Goal: Transaction & Acquisition: Purchase product/service

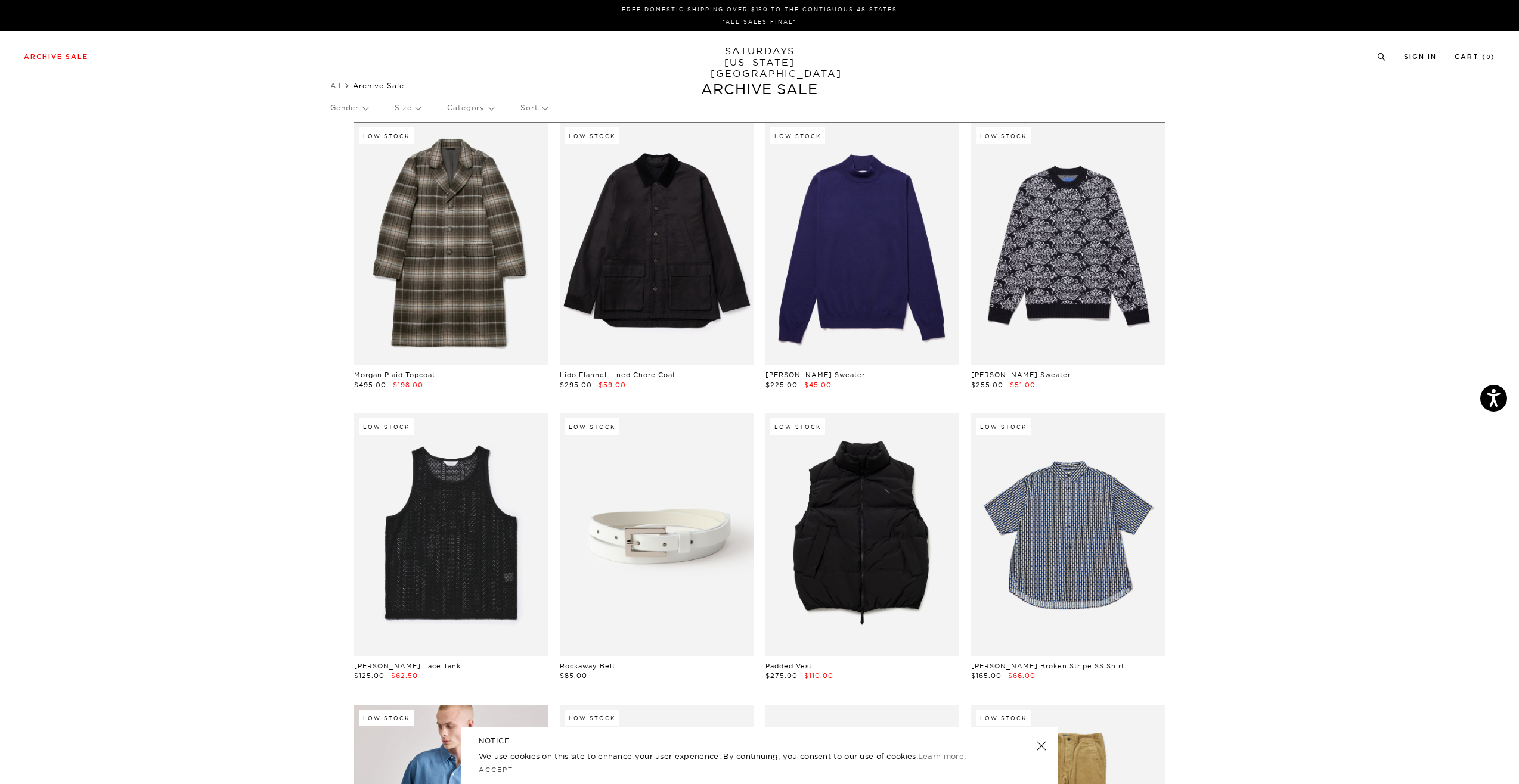
click at [402, 110] on p "Size" at bounding box center [407, 108] width 25 height 28
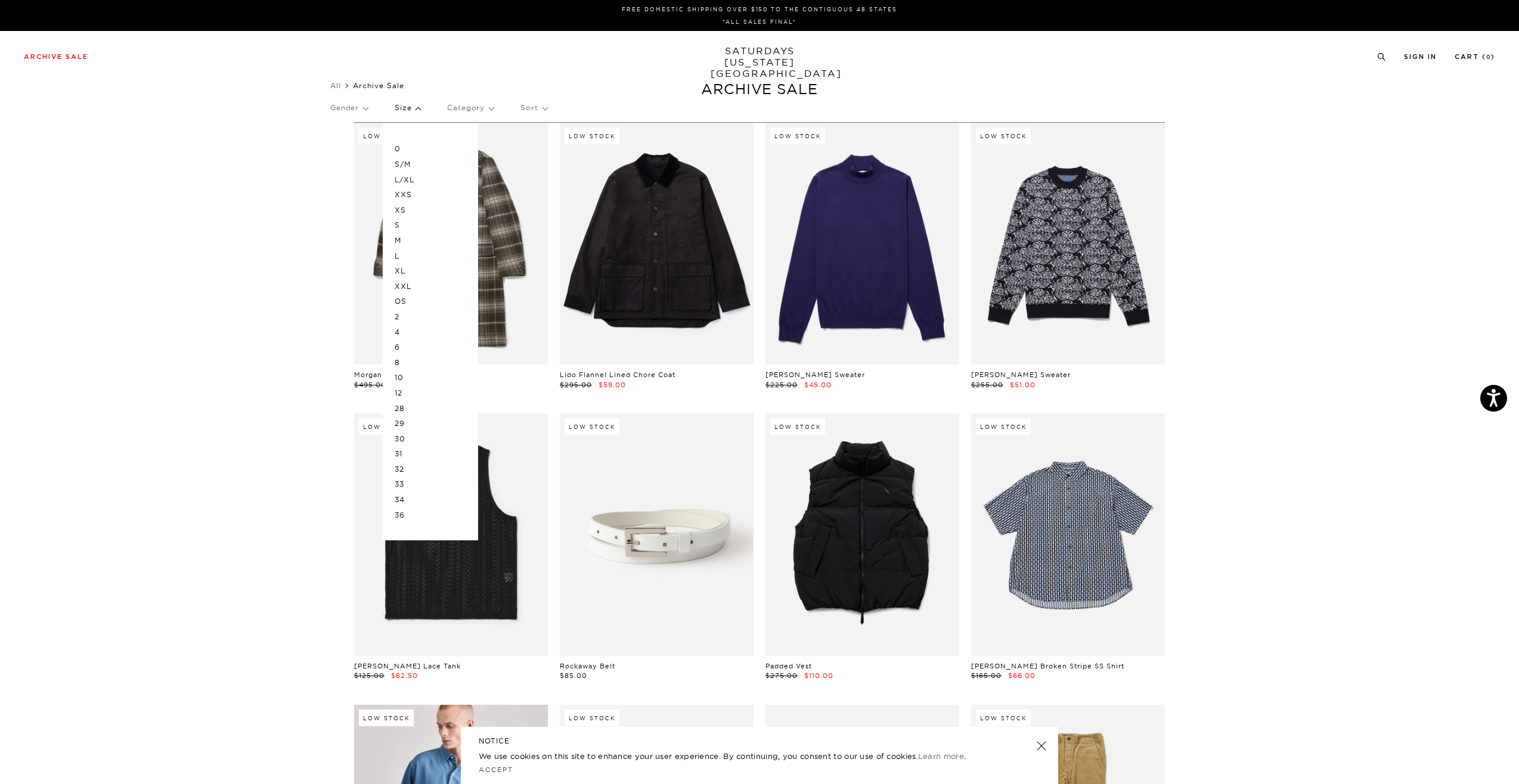
click at [404, 254] on p "L" at bounding box center [430, 256] width 71 height 16
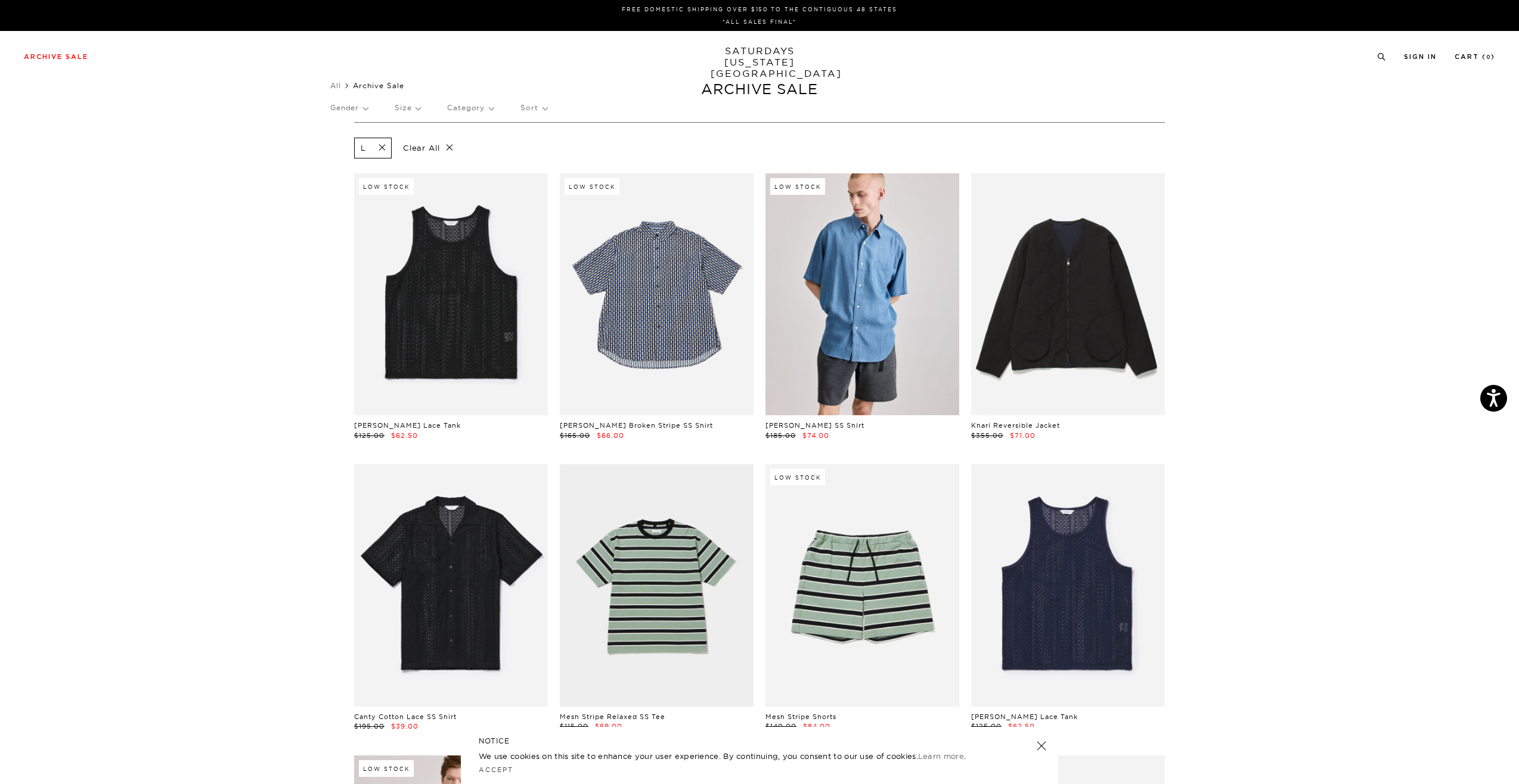
click at [406, 109] on p "Size" at bounding box center [407, 108] width 25 height 28
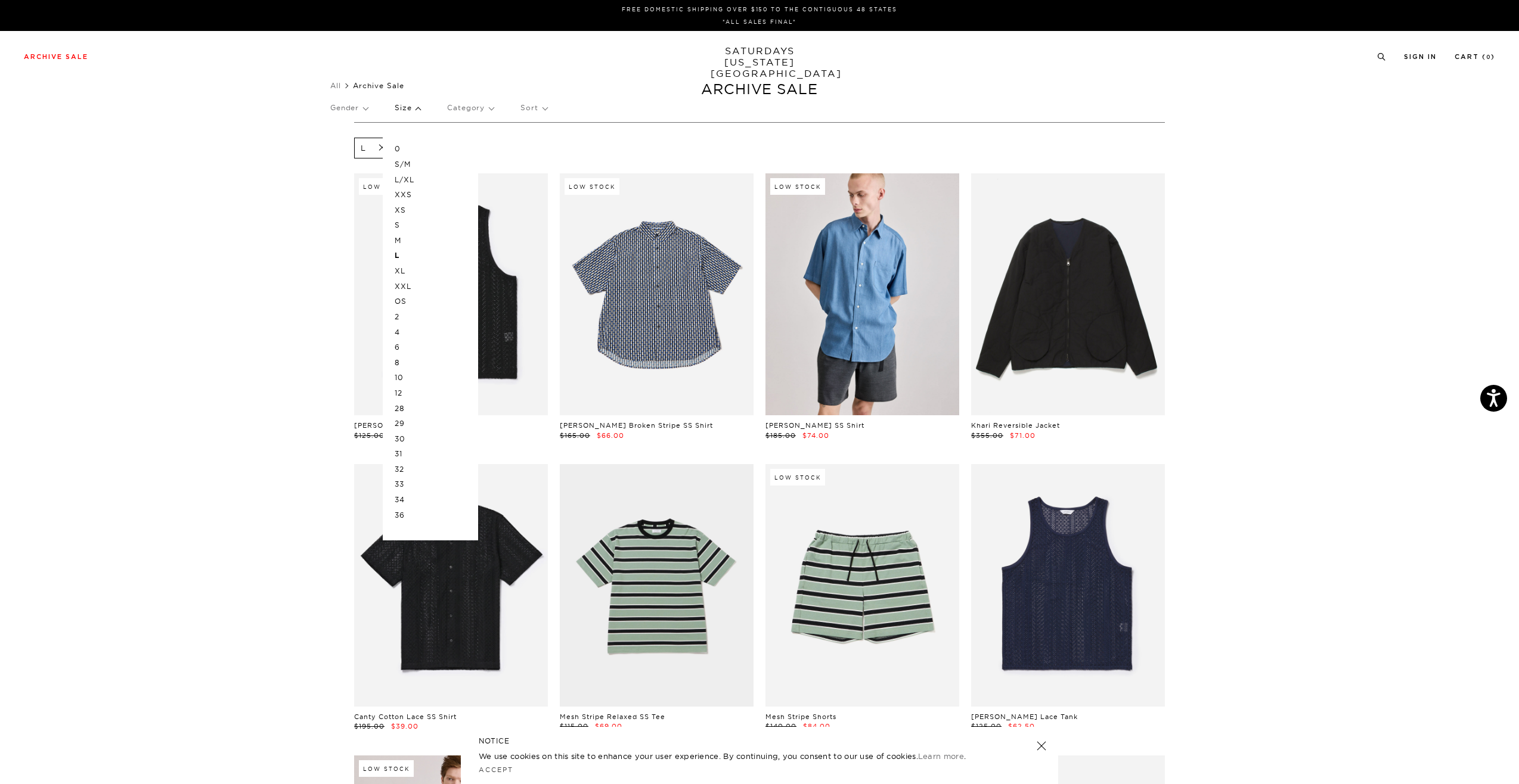
click at [404, 241] on p "M" at bounding box center [430, 240] width 71 height 16
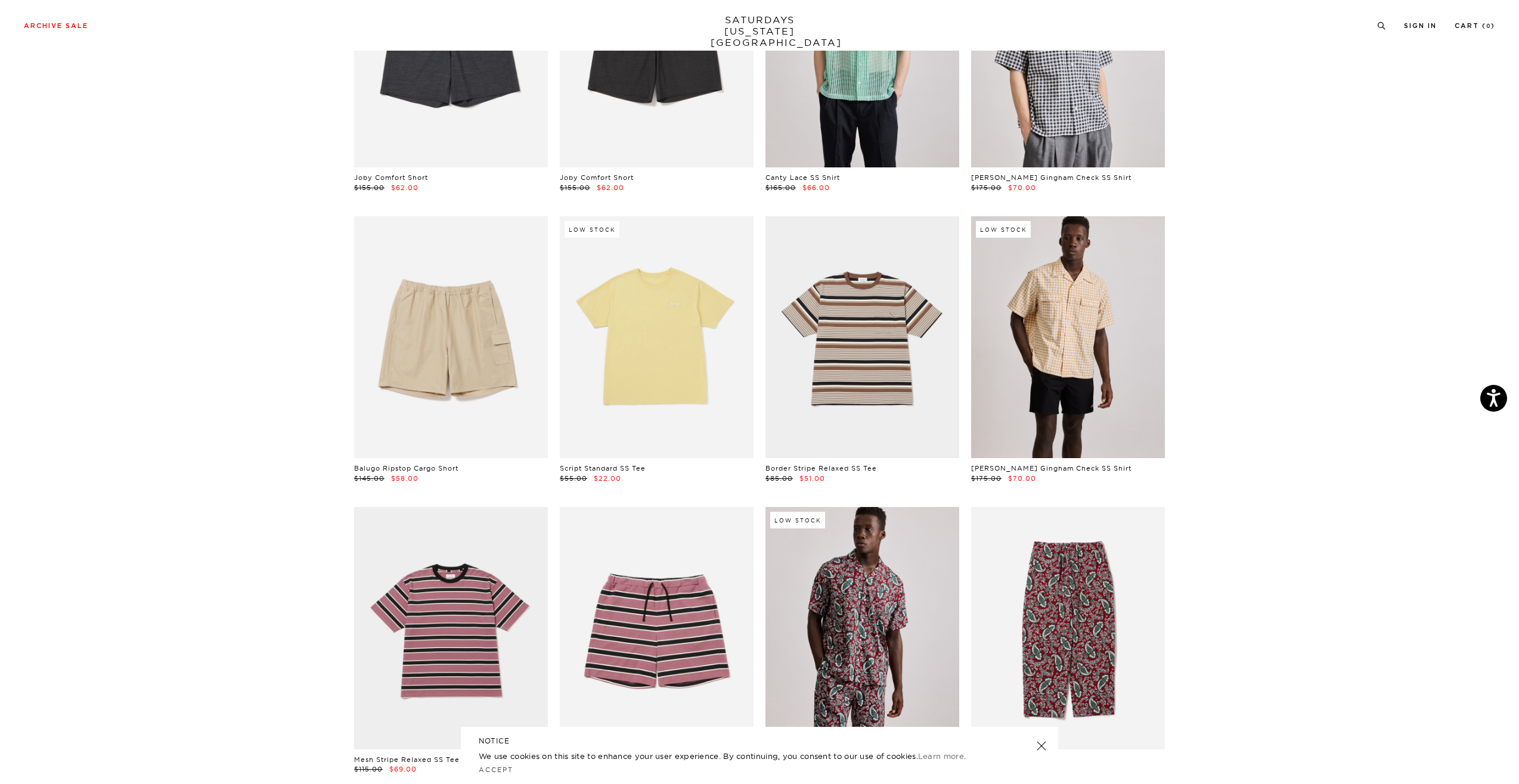
scroll to position [1127, 6]
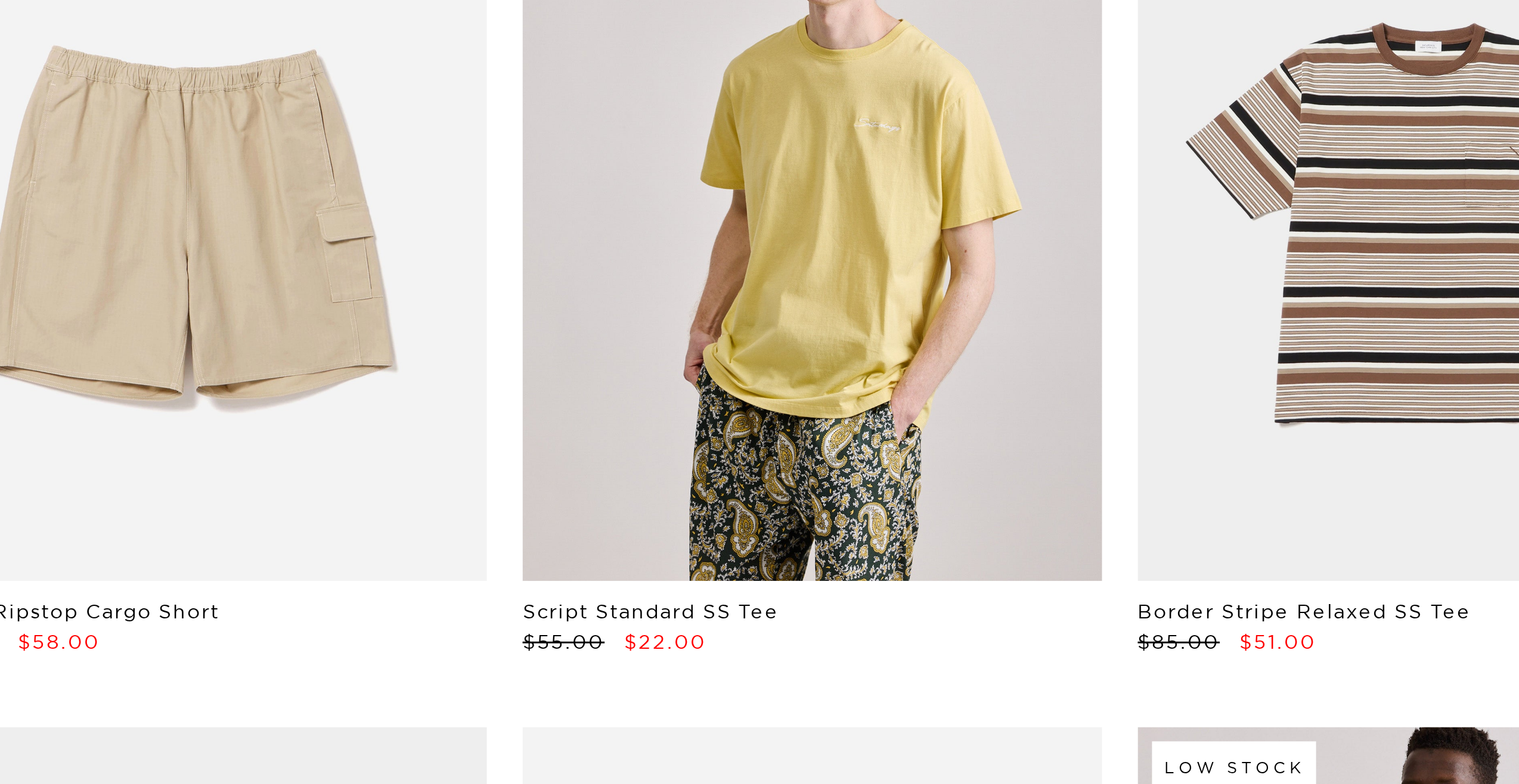
click at [578, 388] on link at bounding box center [656, 332] width 194 height 242
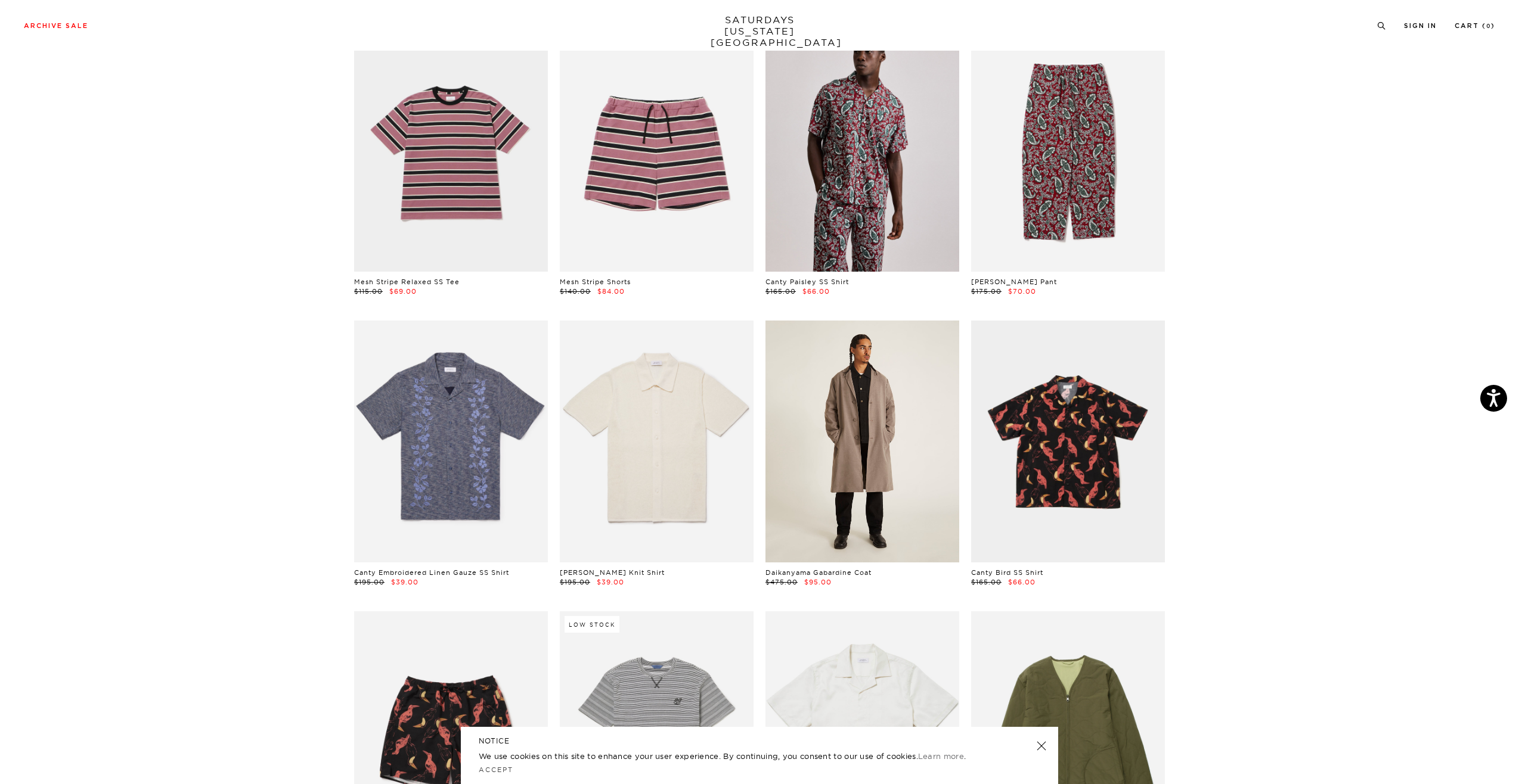
scroll to position [1599, 7]
click at [881, 404] on link at bounding box center [862, 441] width 194 height 242
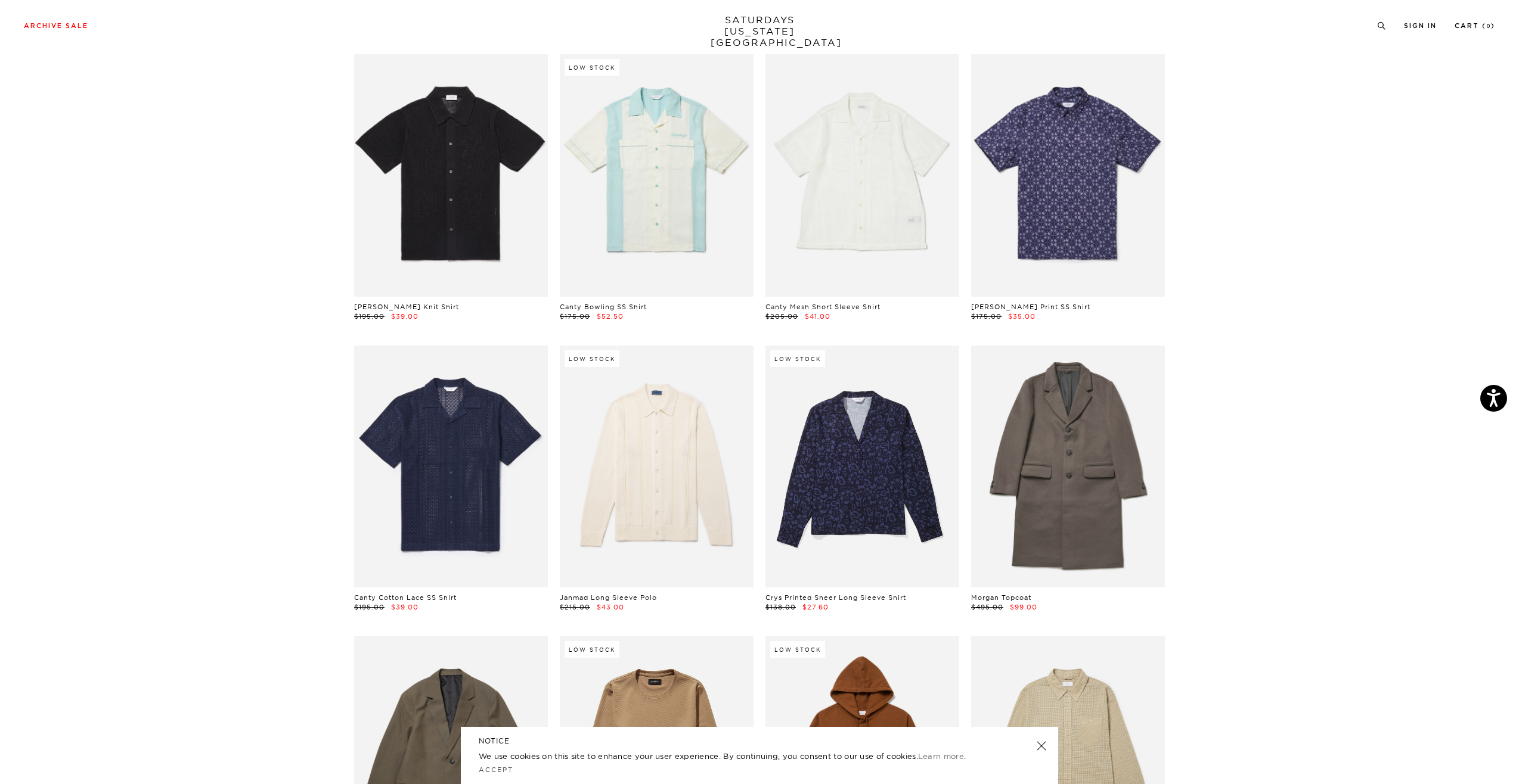
scroll to position [2946, 7]
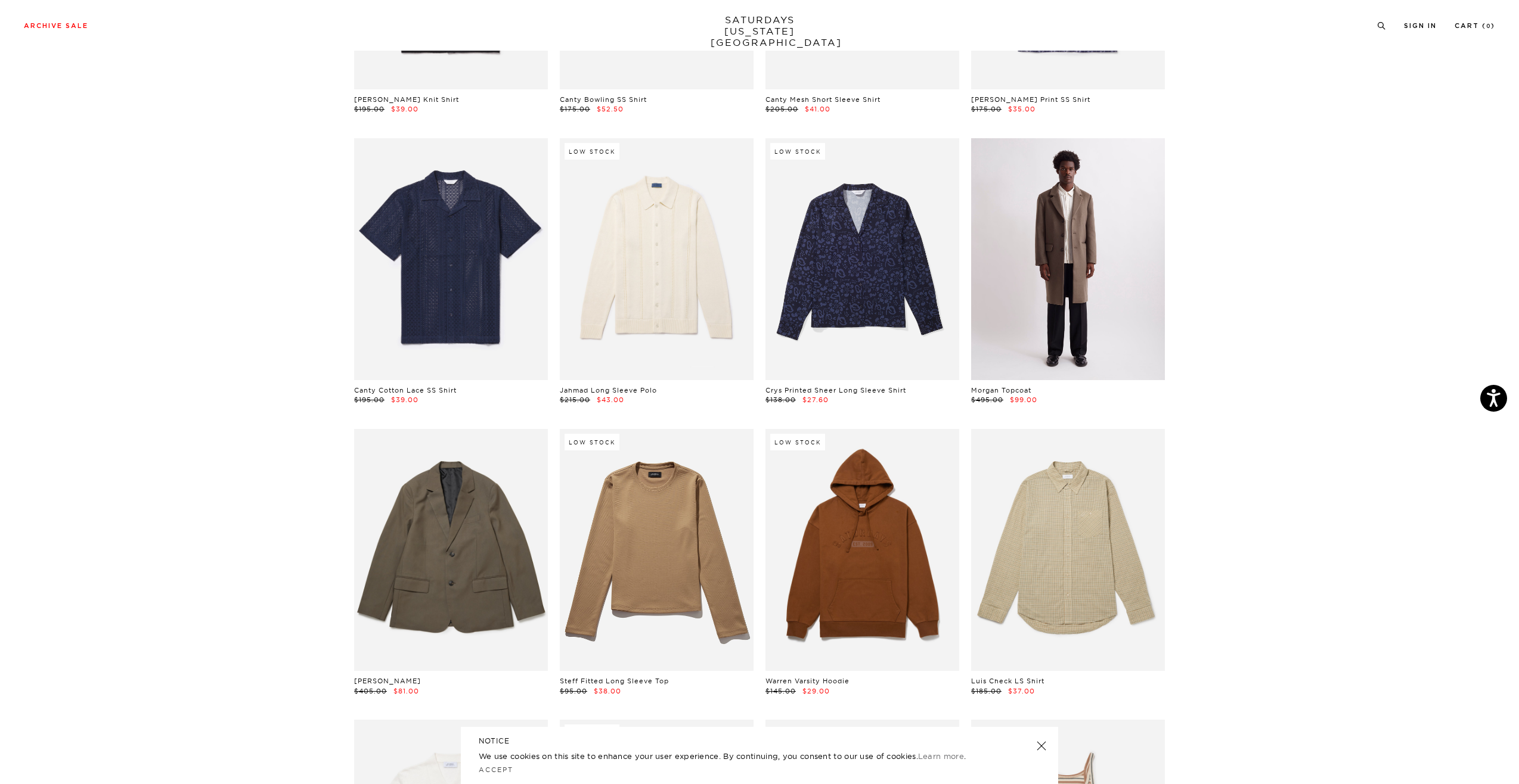
click at [1044, 291] on link at bounding box center [1068, 259] width 194 height 242
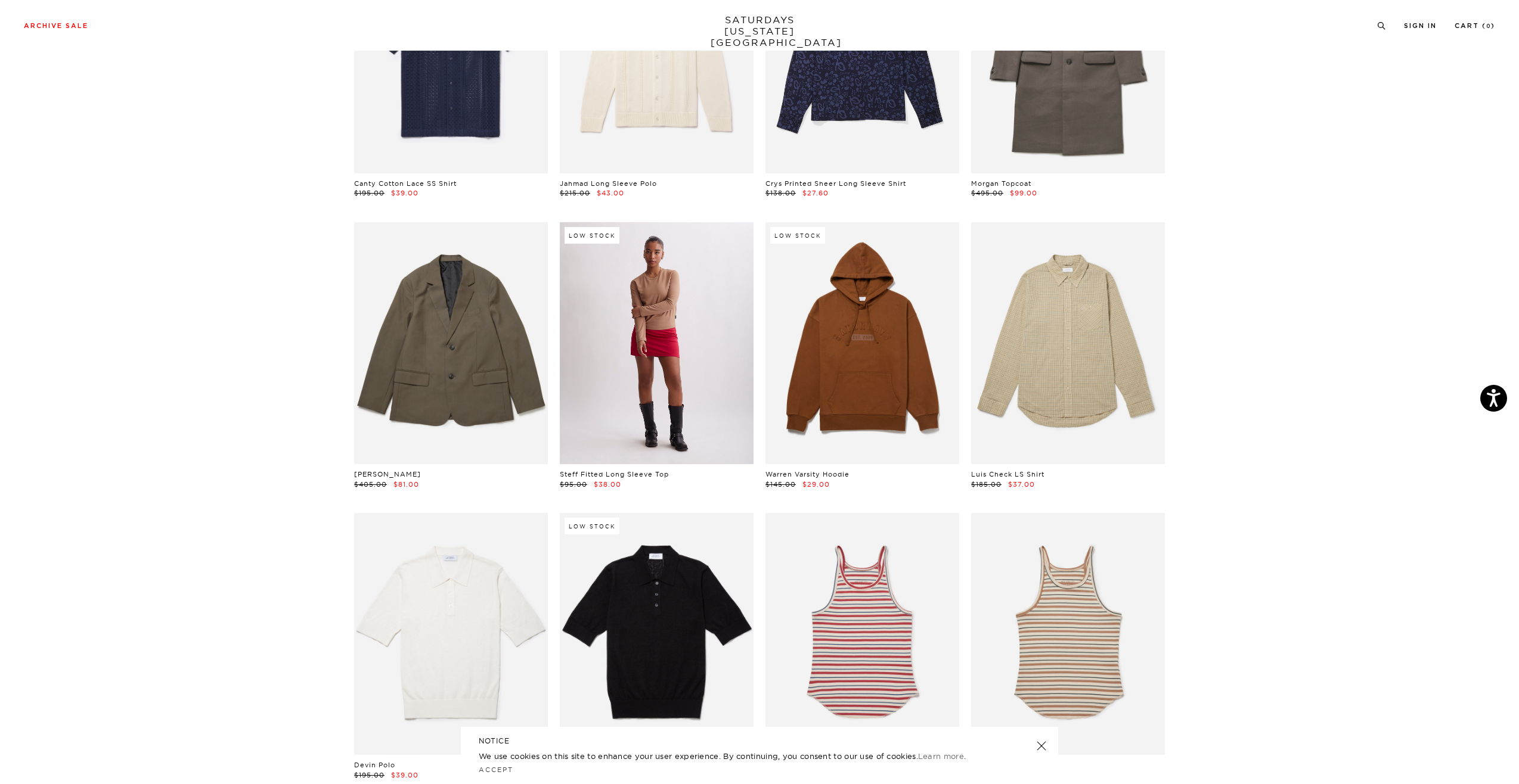
scroll to position [3161, 6]
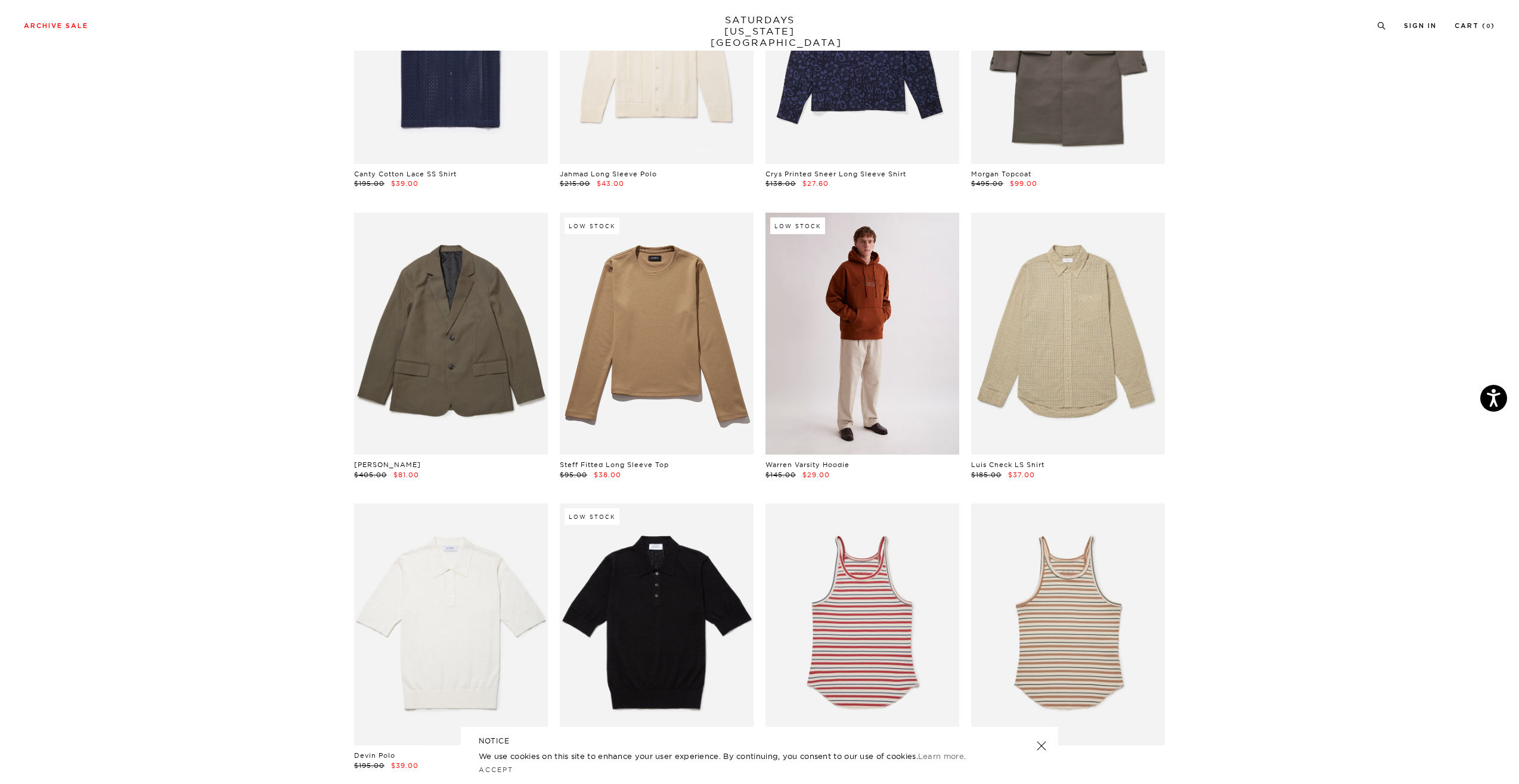
click at [795, 379] on link at bounding box center [862, 334] width 194 height 242
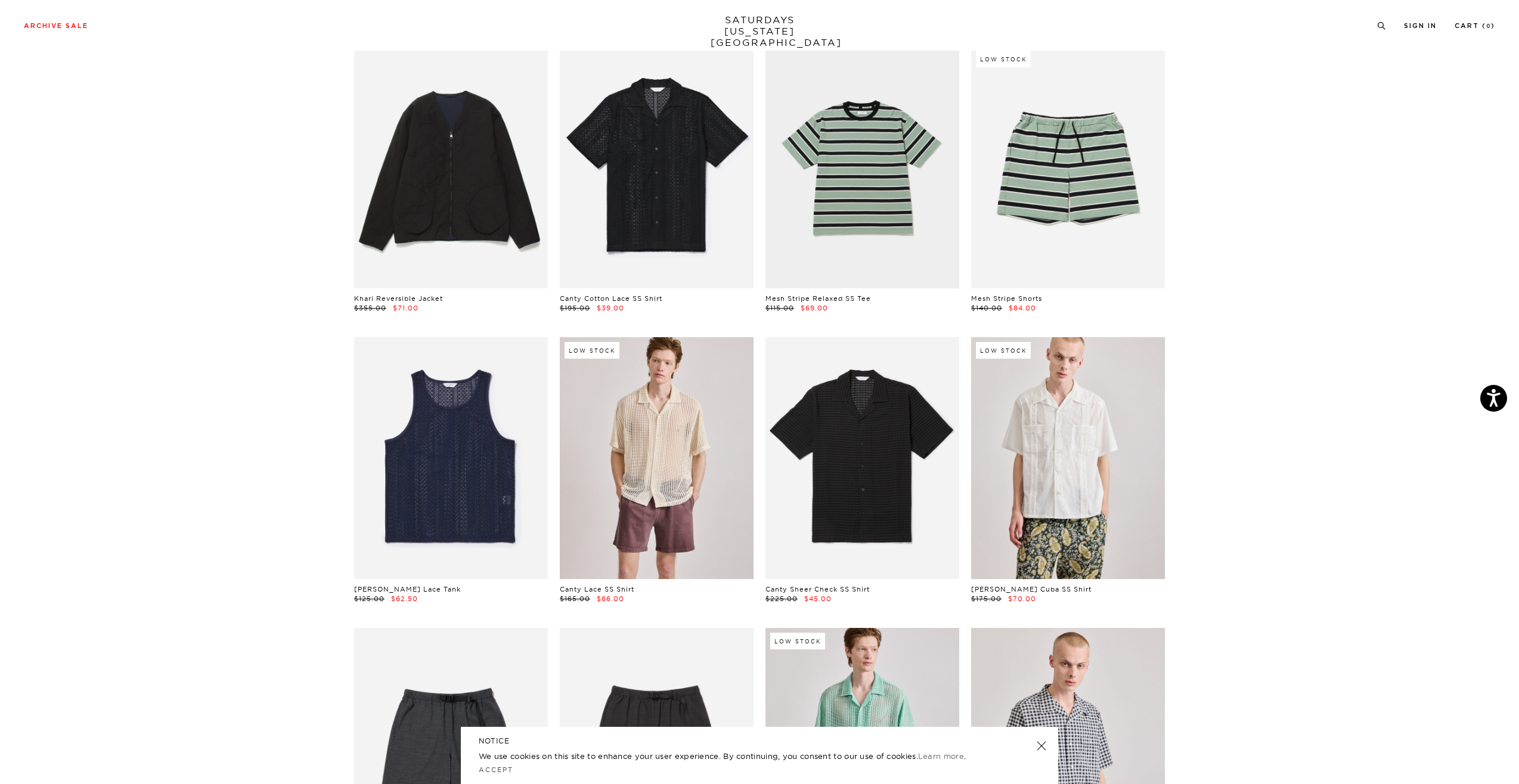
scroll to position [0, 6]
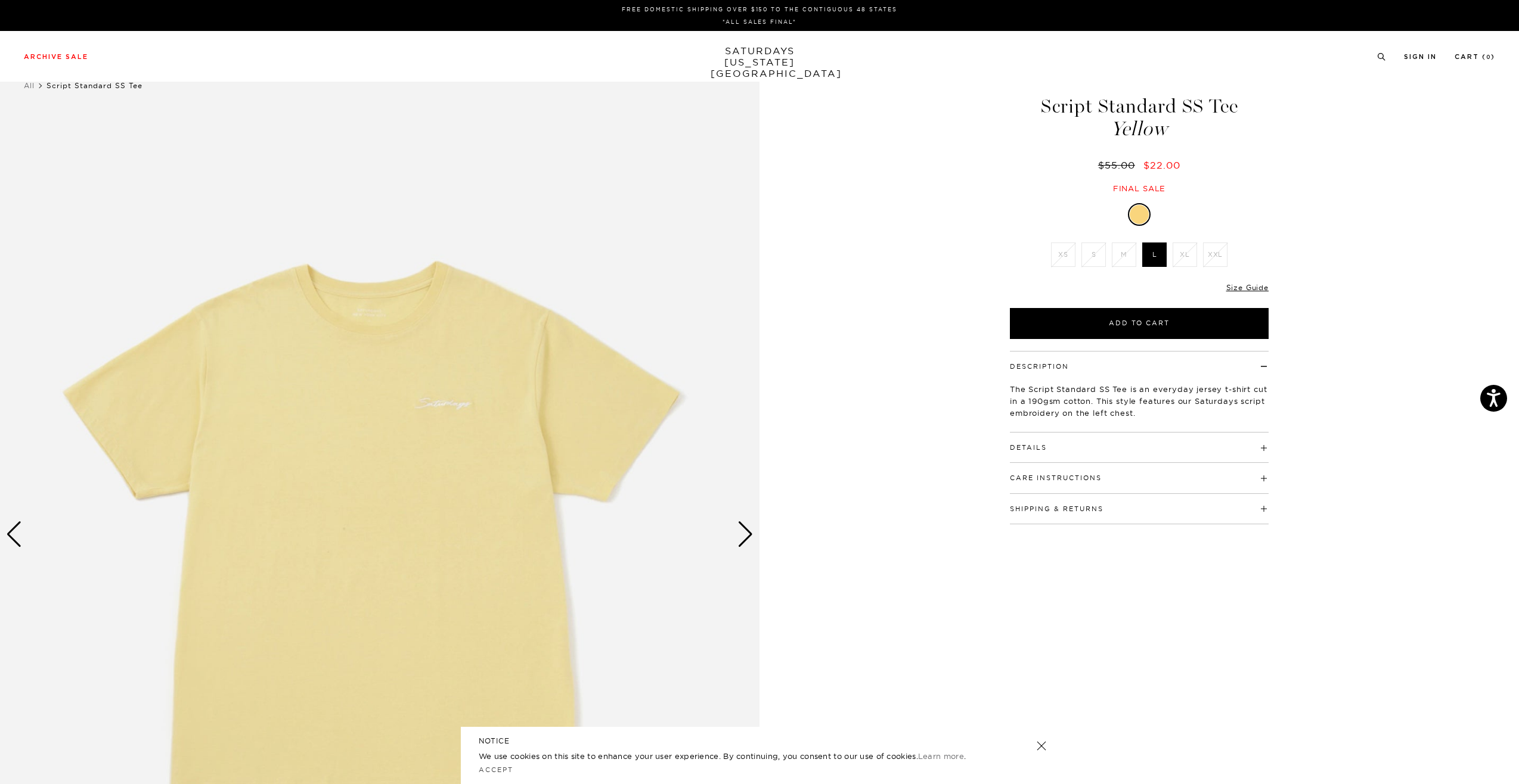
click at [740, 531] on div "Next slide" at bounding box center [746, 535] width 16 height 26
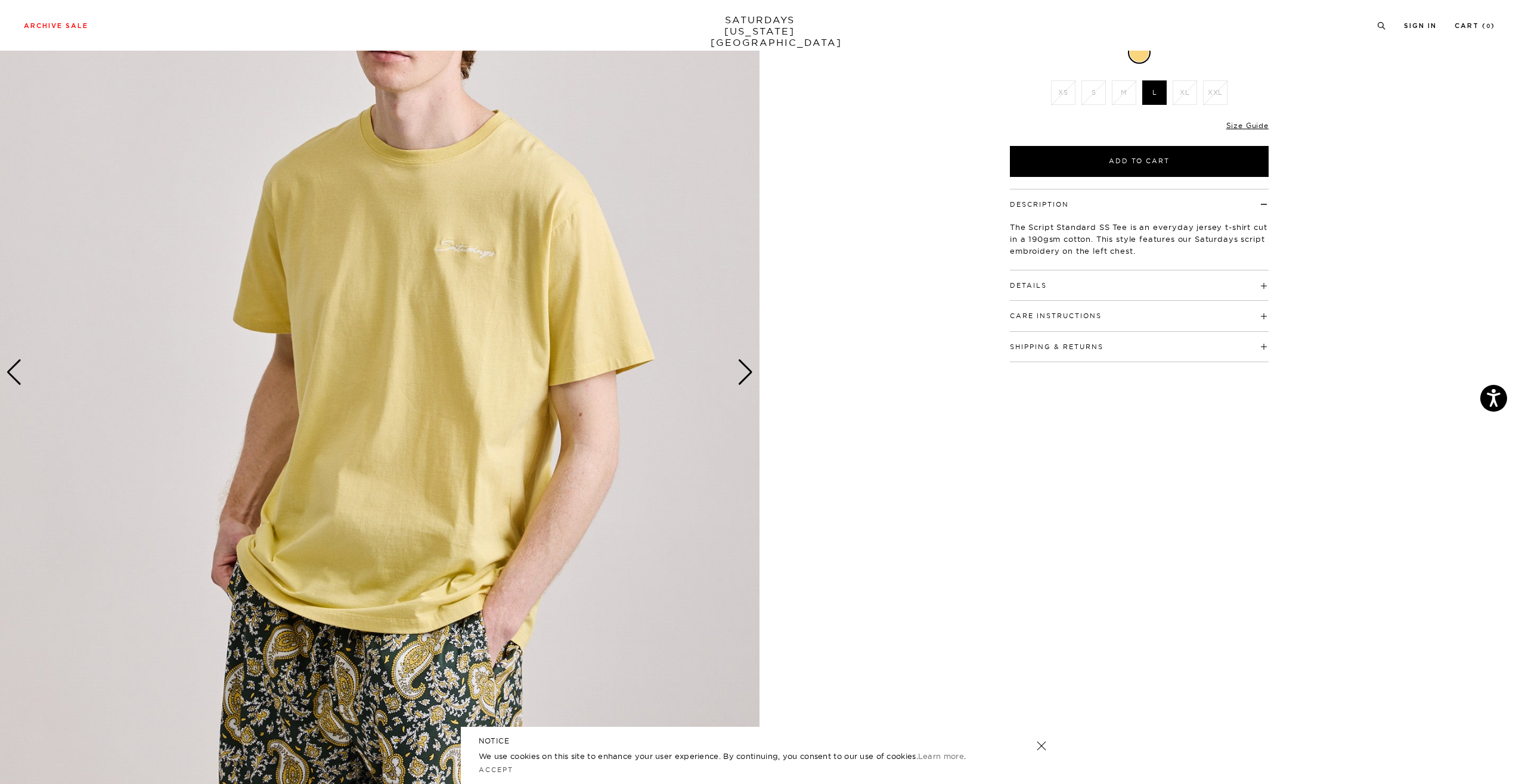
scroll to position [182, 0]
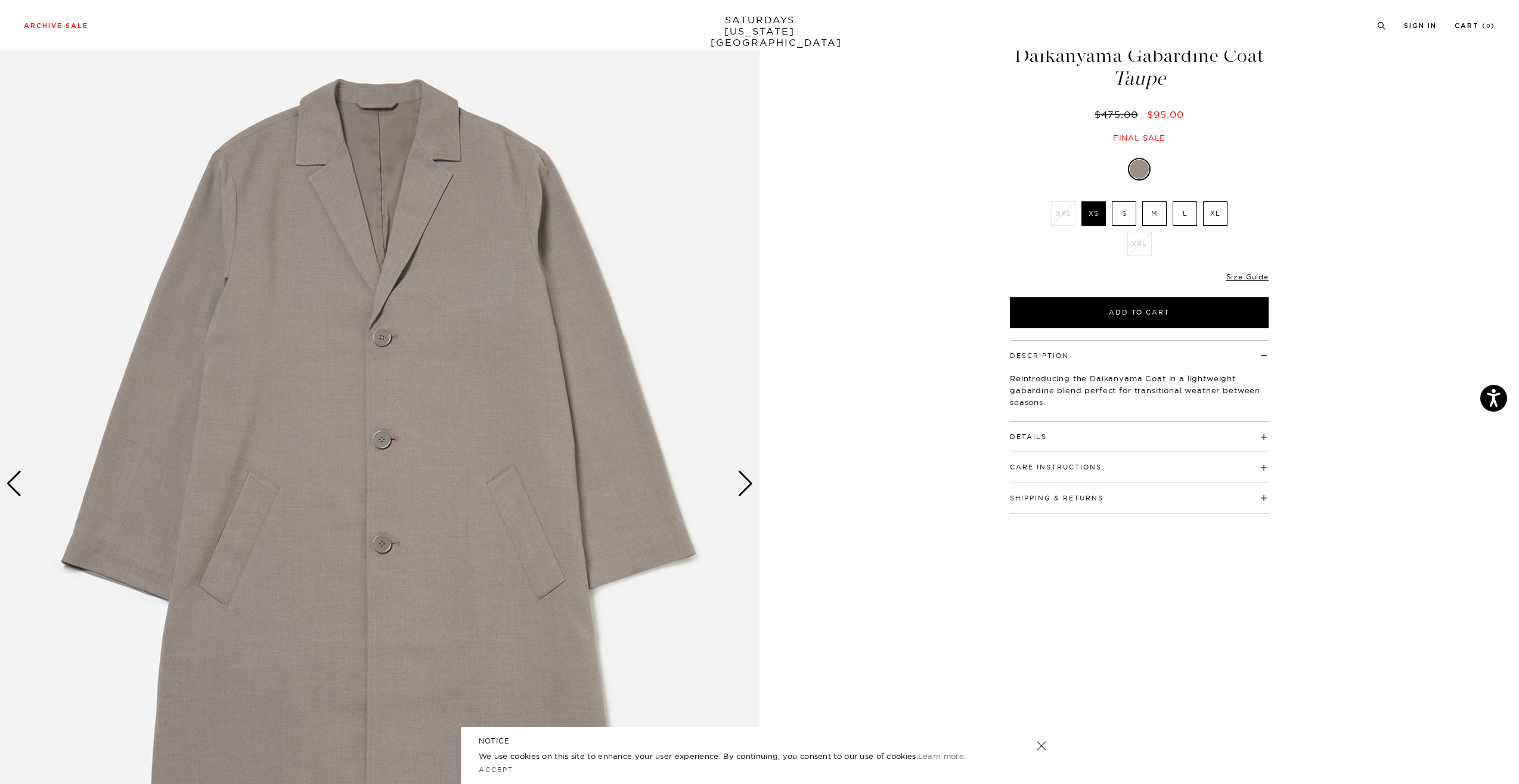
scroll to position [52, 0]
click at [746, 489] on div "Next slide" at bounding box center [746, 482] width 16 height 26
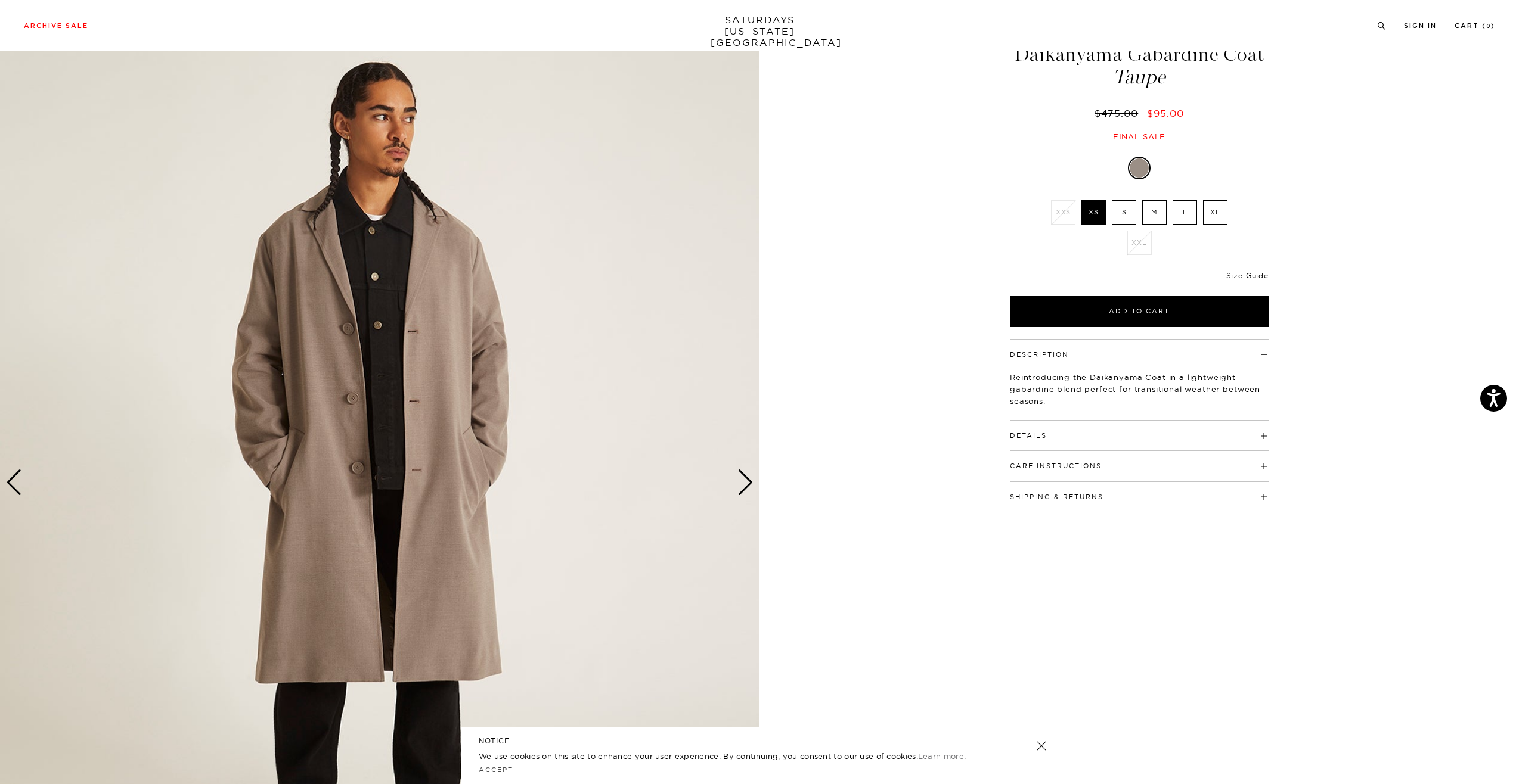
click at [746, 489] on div "Next slide" at bounding box center [746, 482] width 16 height 26
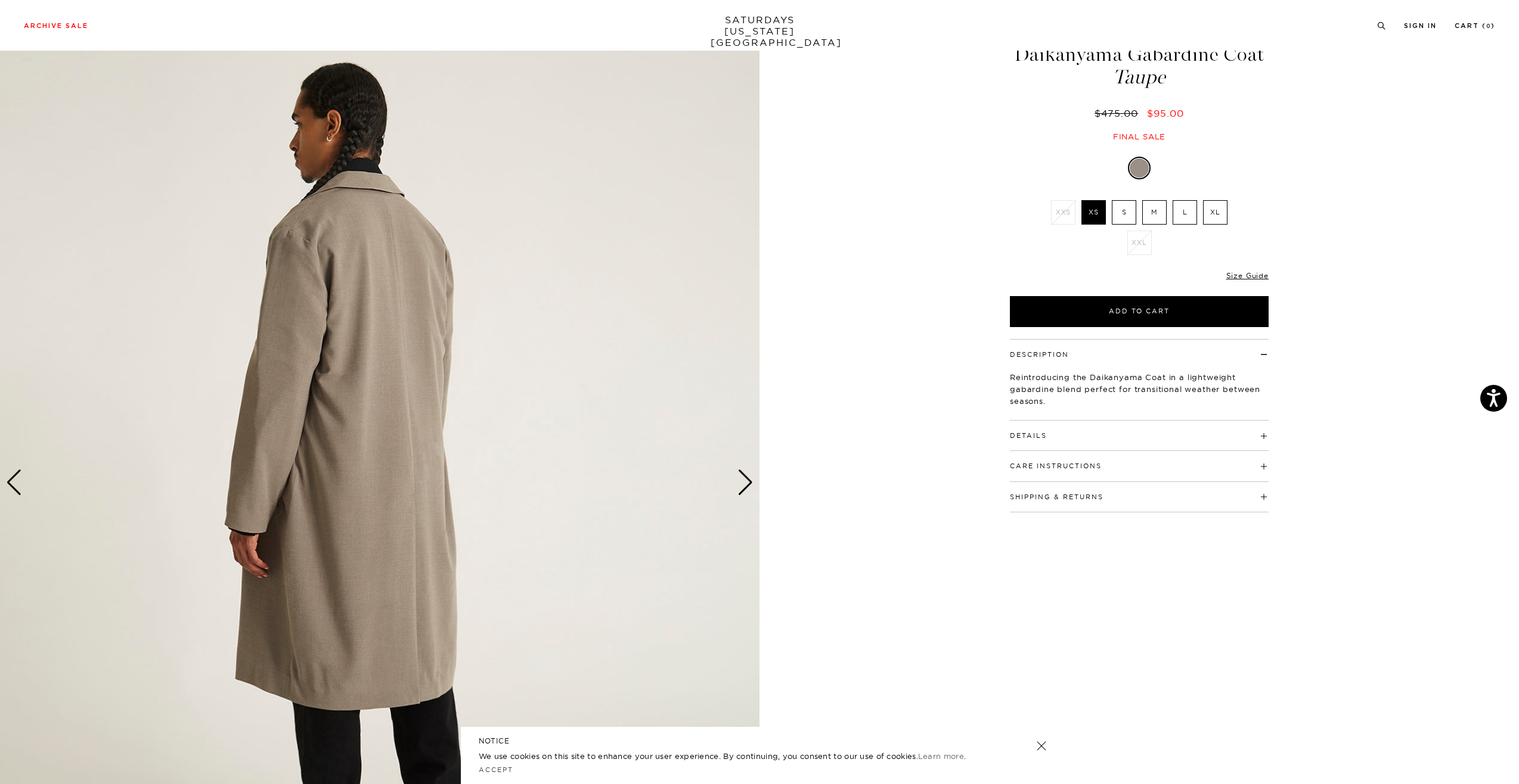
click at [746, 489] on div "Next slide" at bounding box center [746, 482] width 16 height 26
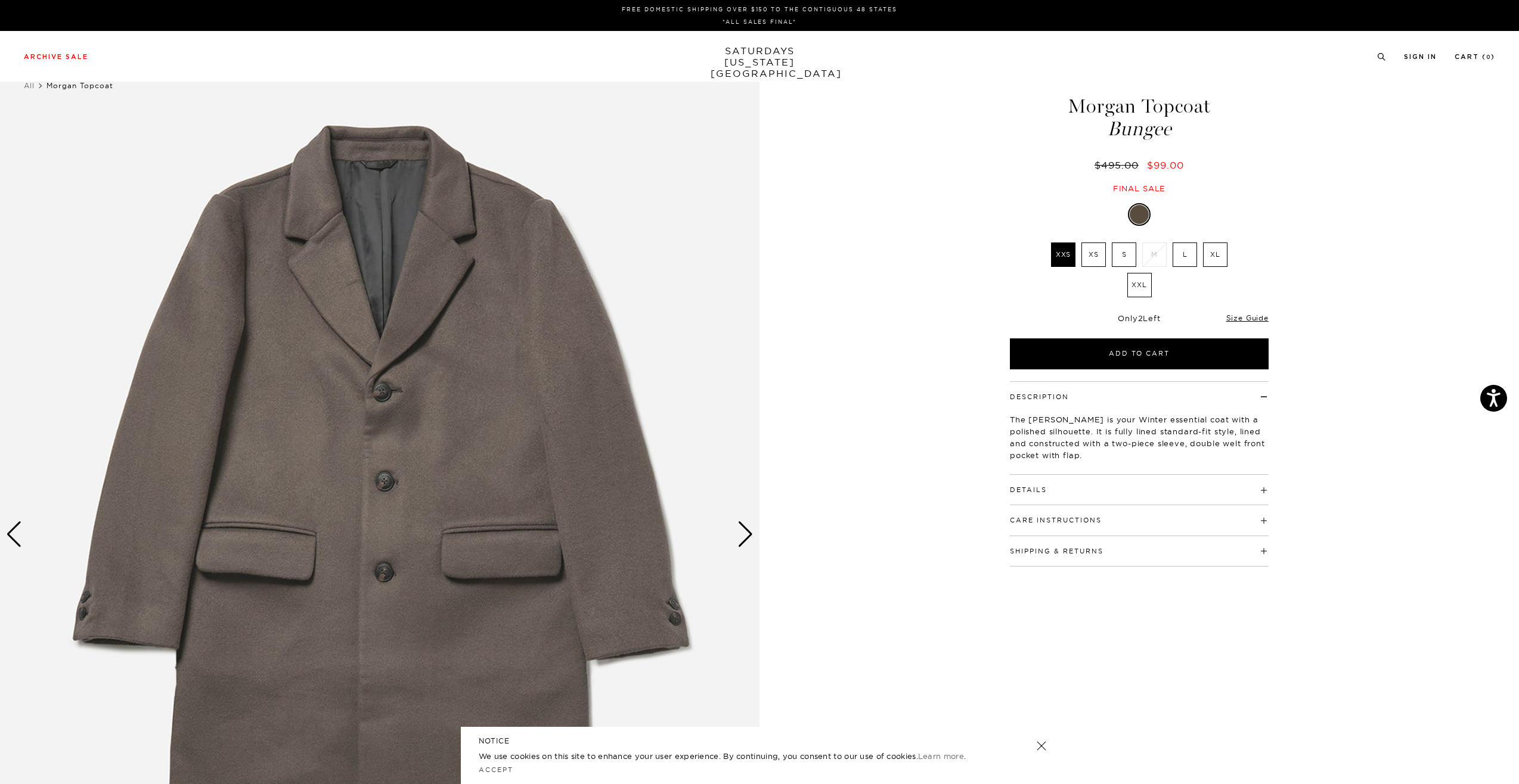
click at [746, 488] on img at bounding box center [379, 535] width 760 height 949
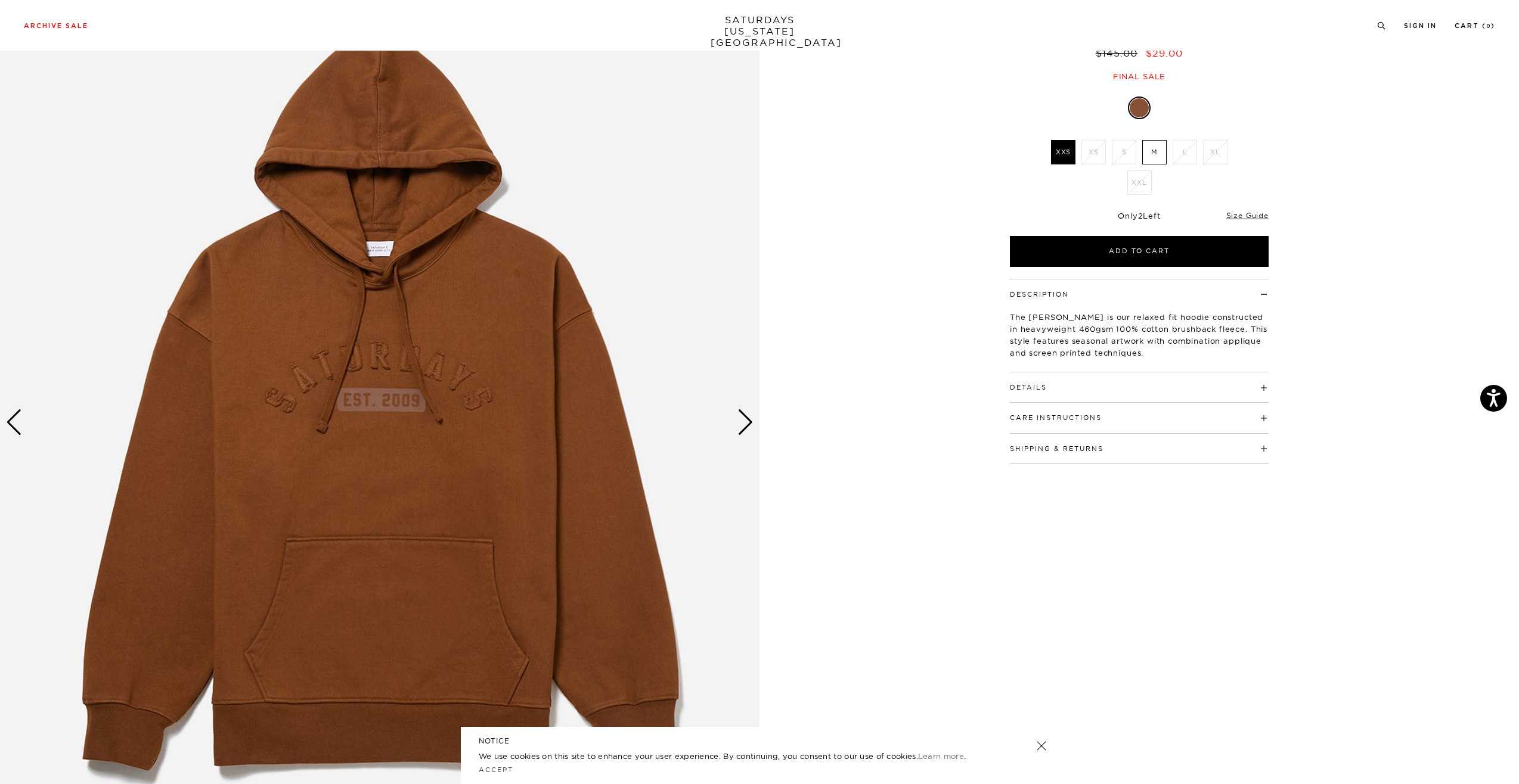
scroll to position [102, 0]
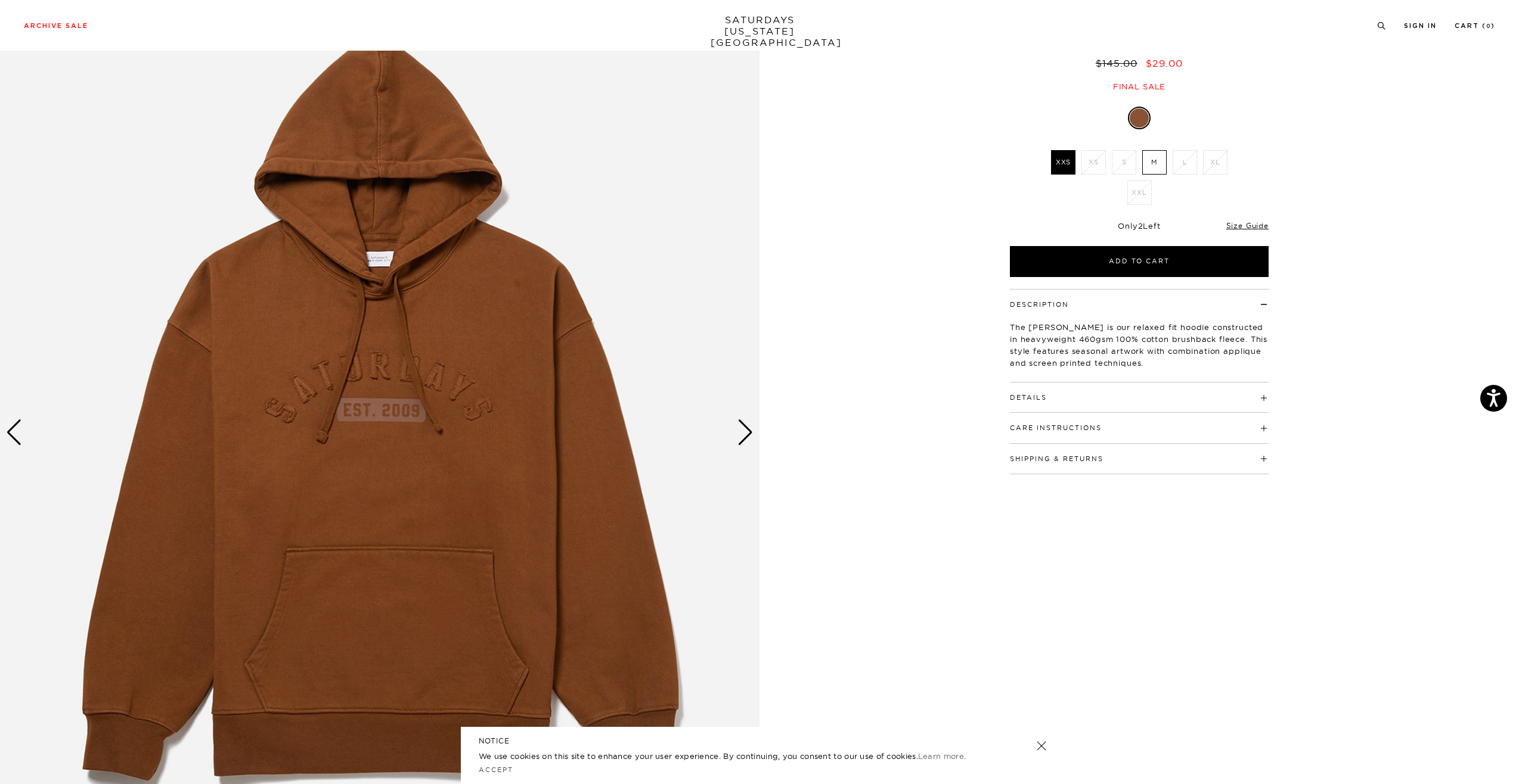
click at [746, 430] on div "Next slide" at bounding box center [746, 432] width 16 height 26
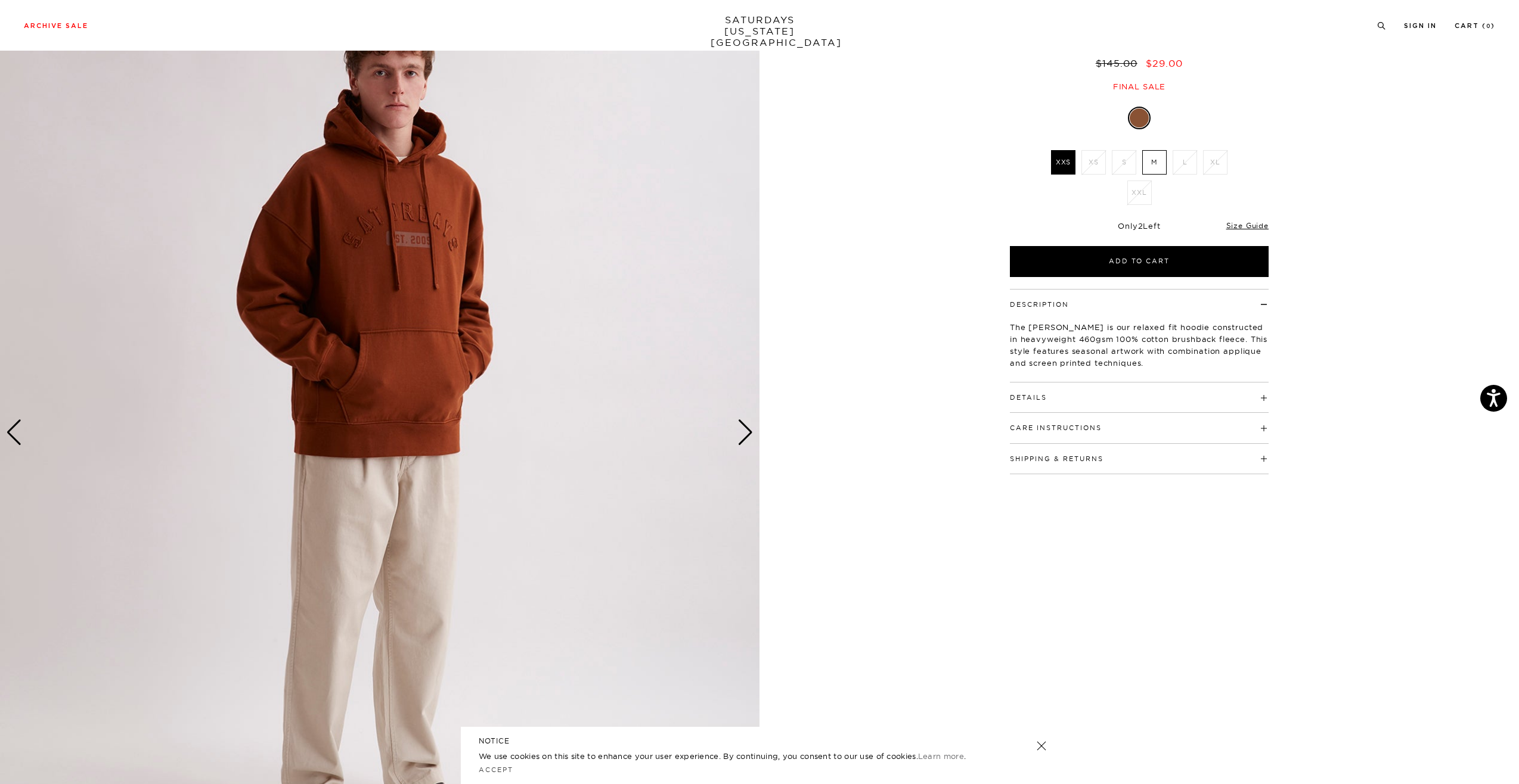
click at [746, 430] on div "Next slide" at bounding box center [746, 432] width 16 height 26
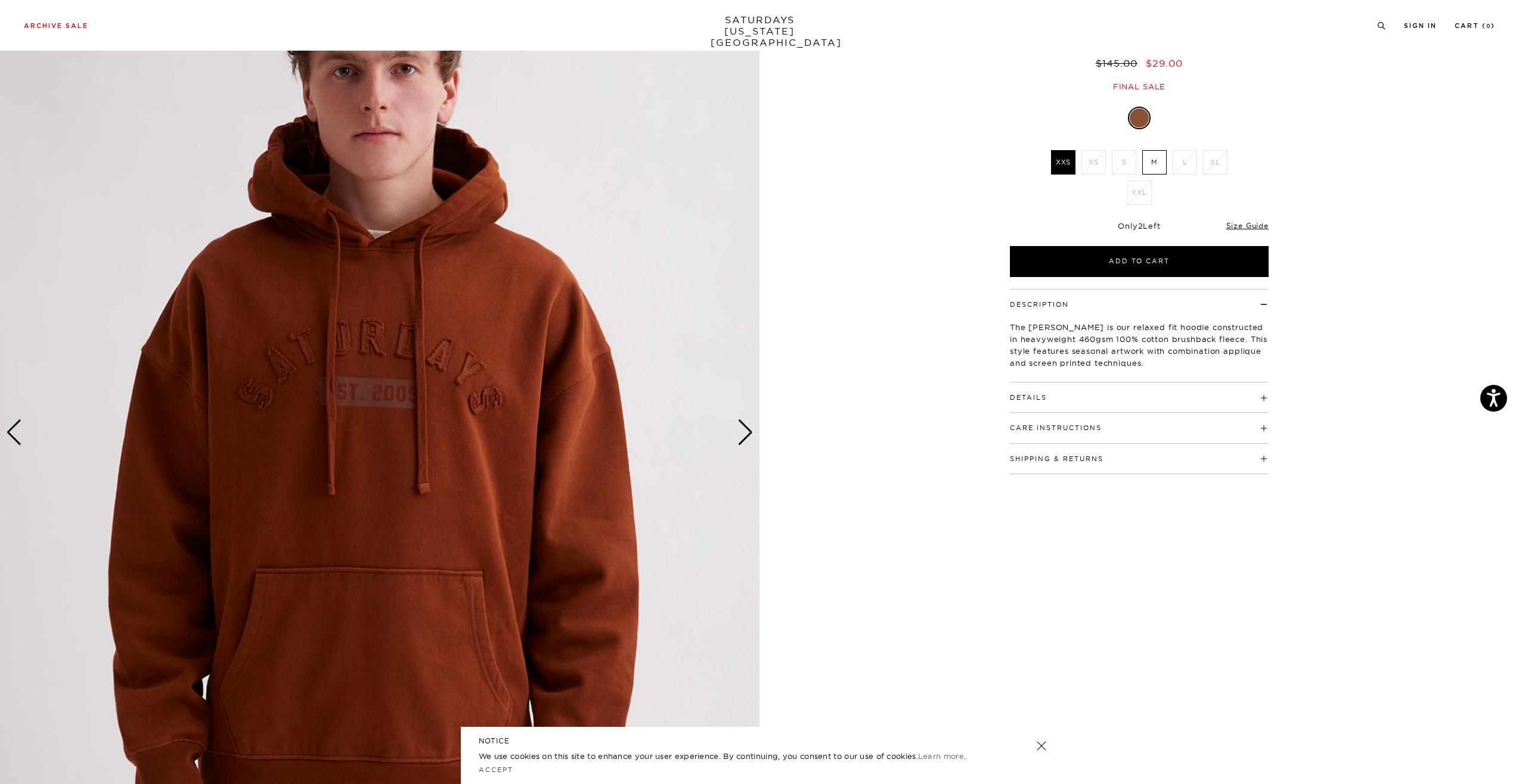
click at [746, 430] on div "Next slide" at bounding box center [746, 432] width 16 height 26
